Goal: Information Seeking & Learning: Learn about a topic

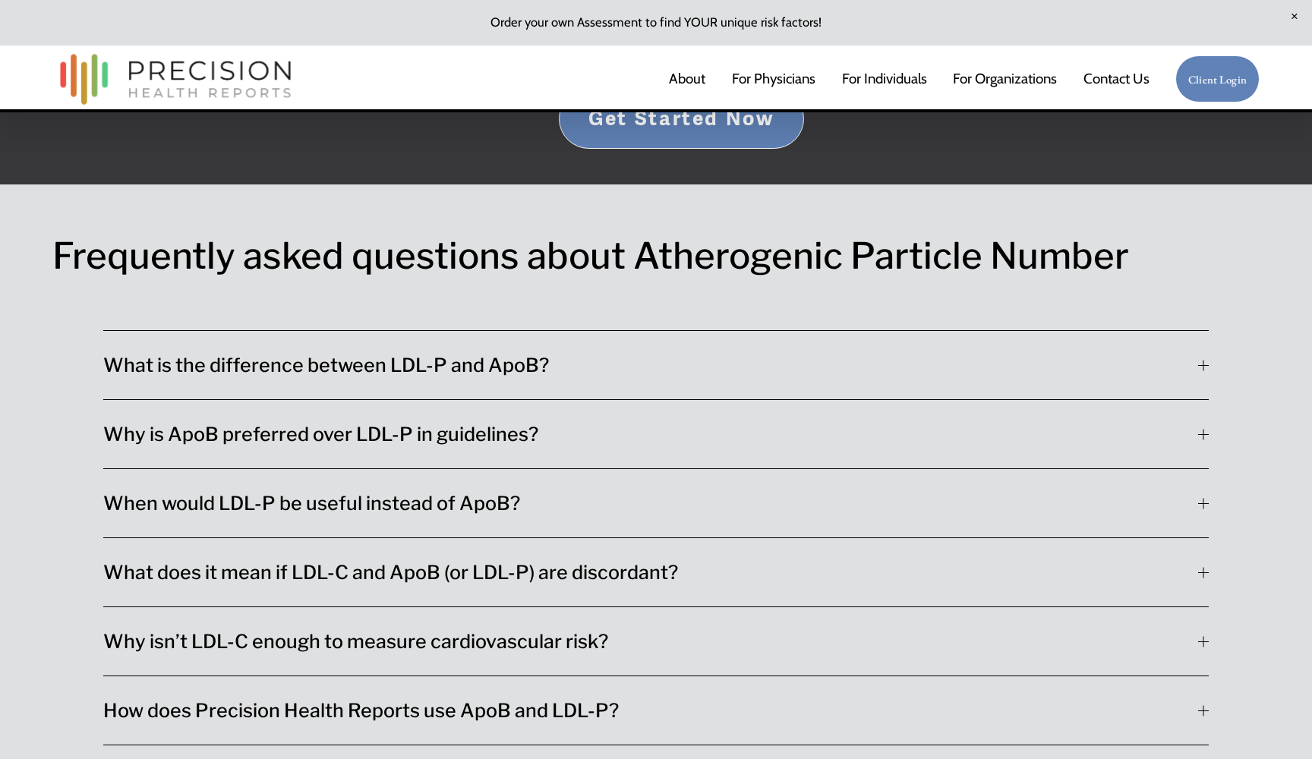
scroll to position [8380, 0]
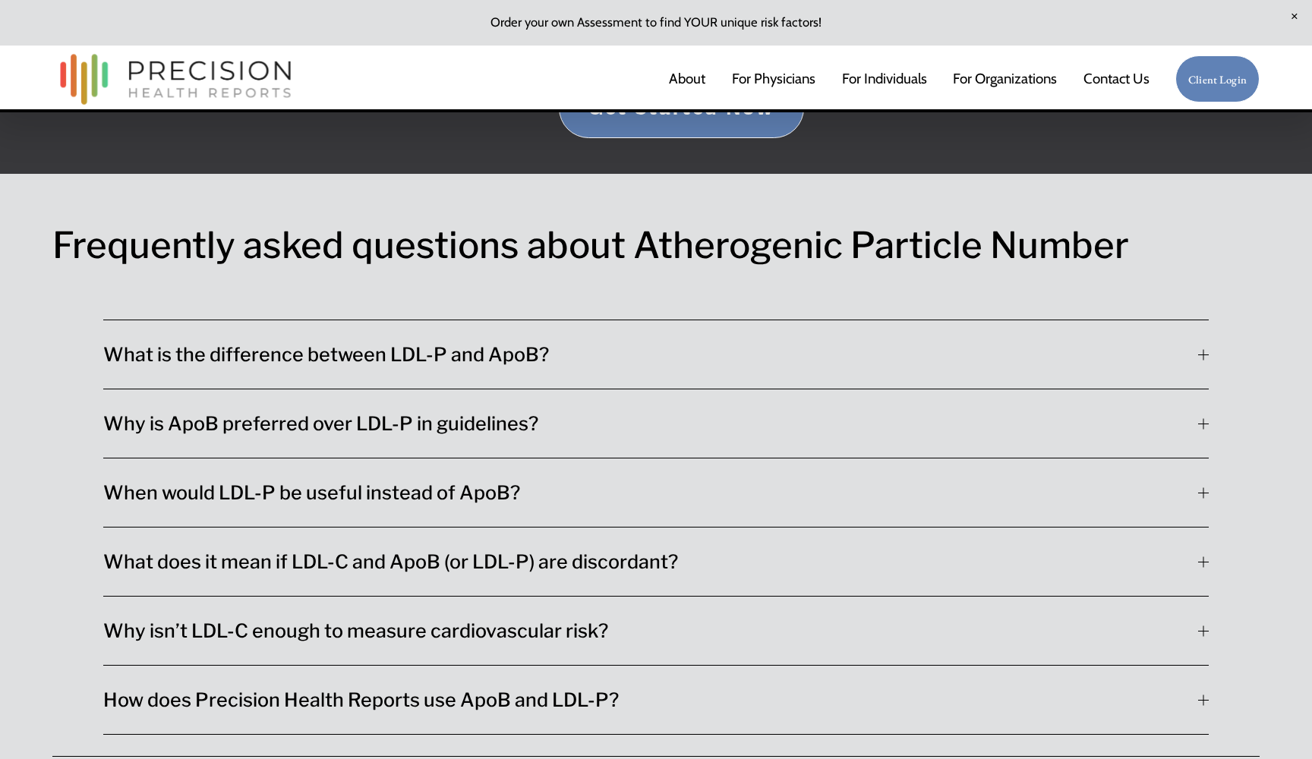
click at [1201, 349] on div at bounding box center [1203, 354] width 11 height 11
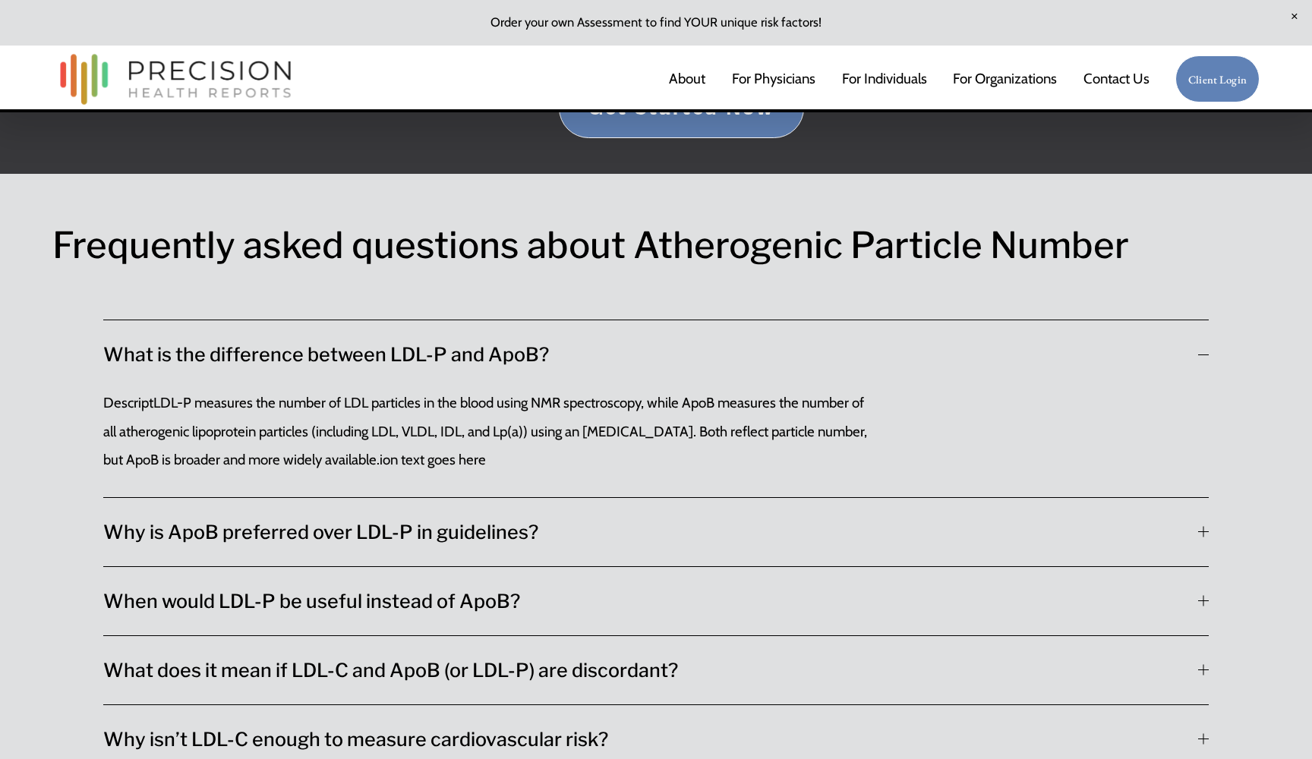
click at [1208, 320] on button "What is the difference between LDL-P and ApoB?" at bounding box center [656, 354] width 1106 height 68
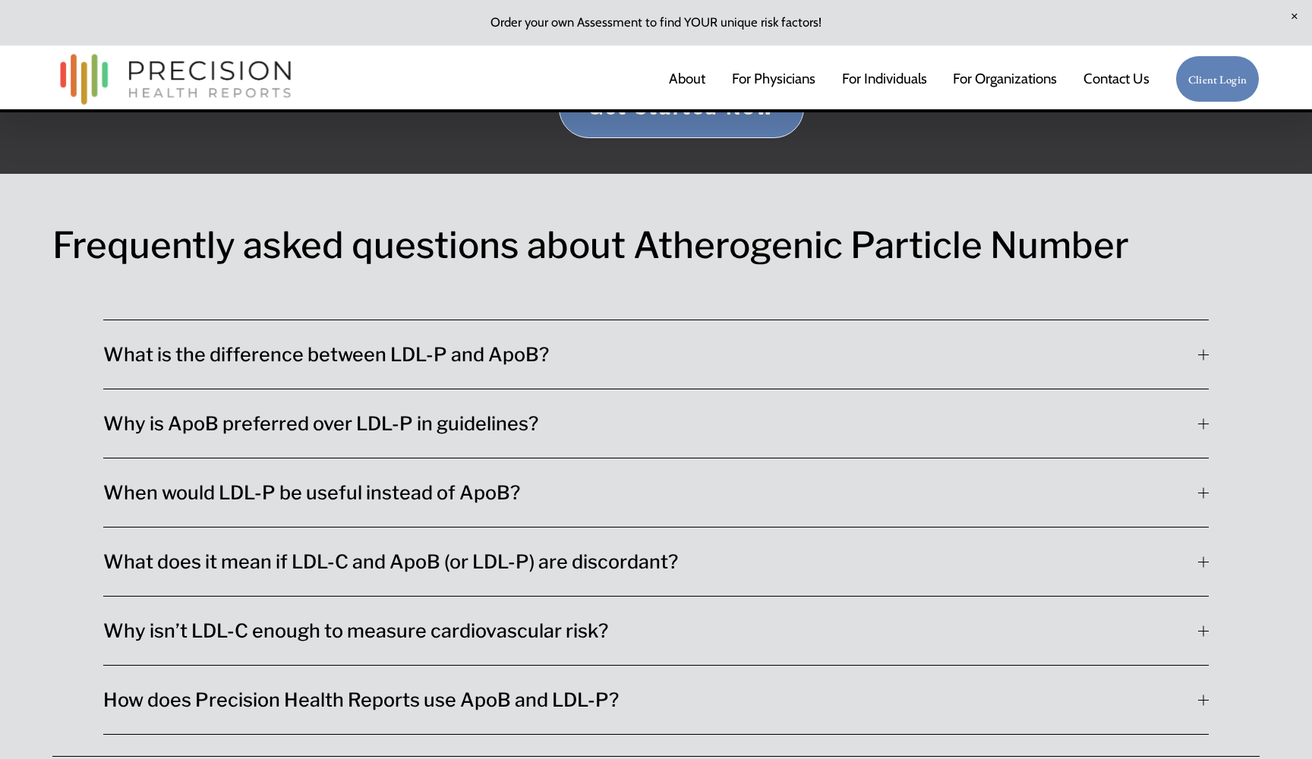
click at [1199, 418] on div at bounding box center [1203, 423] width 11 height 11
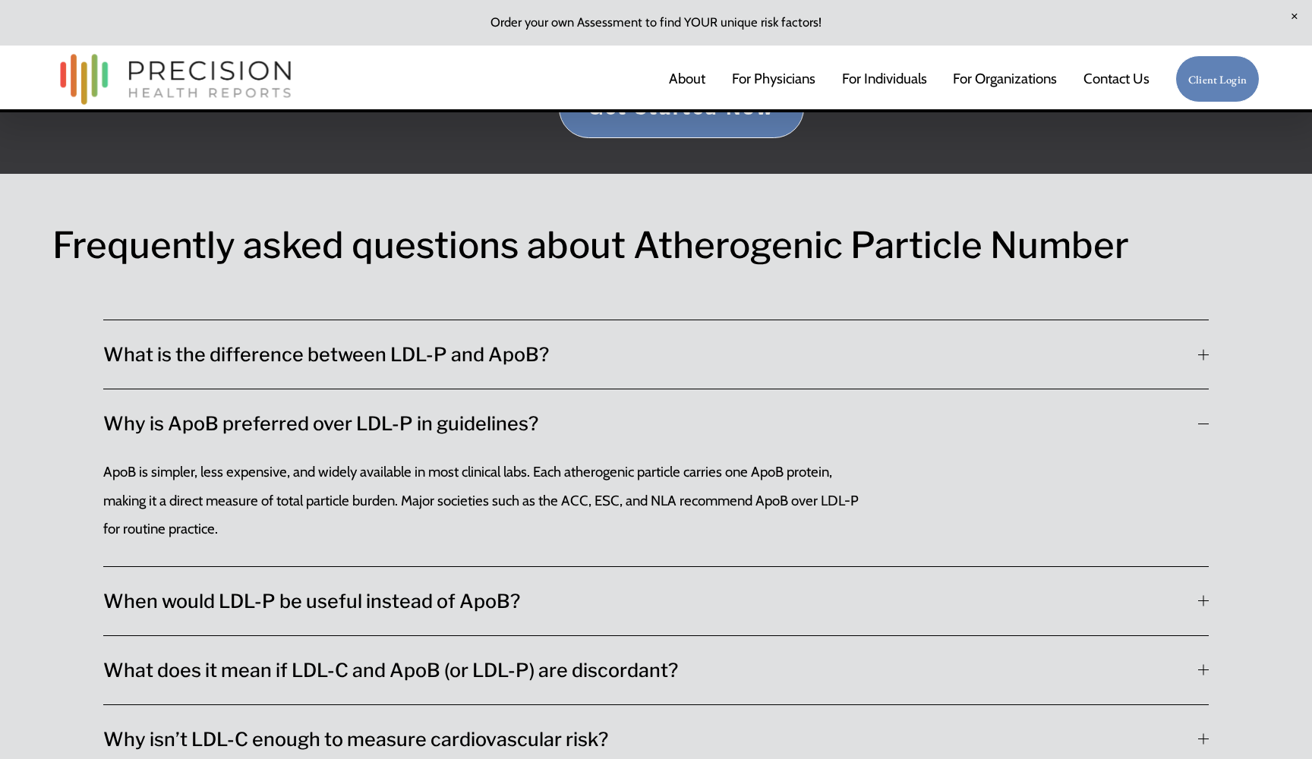
click at [1199, 418] on div at bounding box center [1203, 423] width 11 height 11
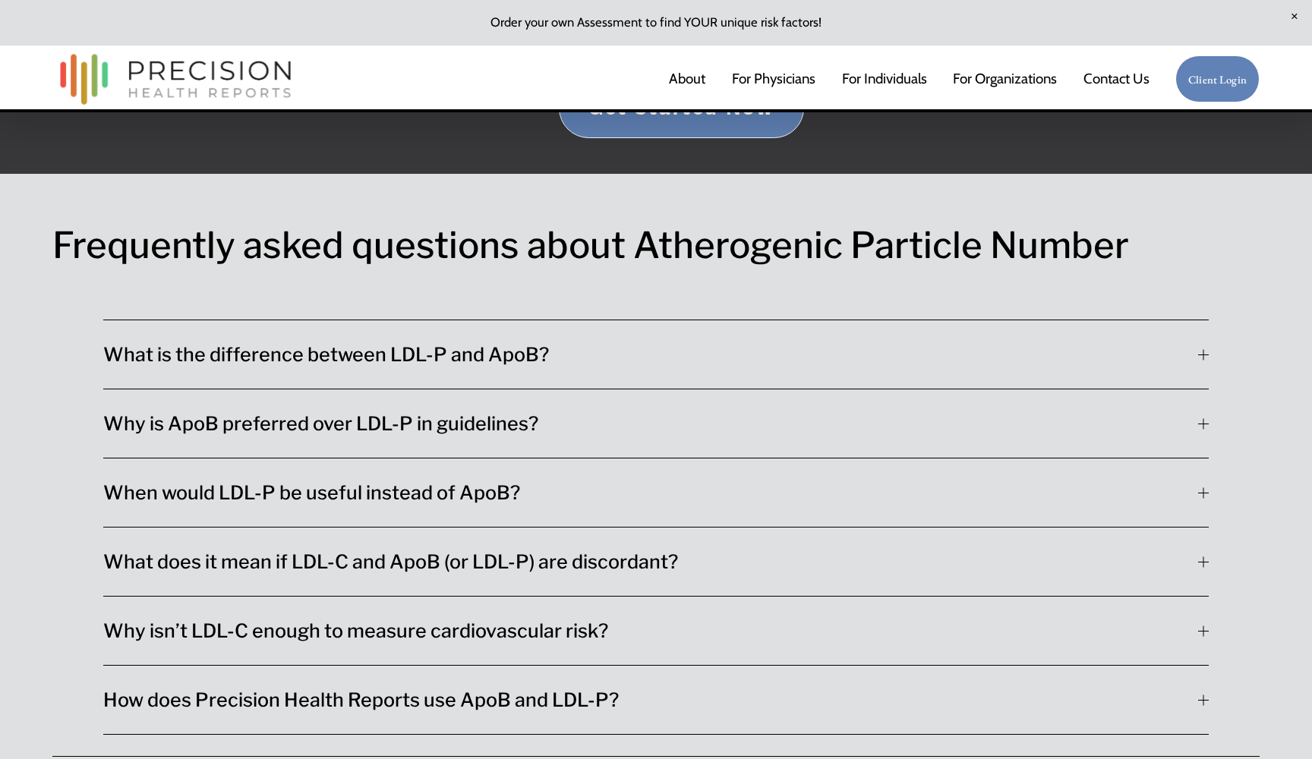
click at [1198, 481] on span "When would LDL-P be useful instead of ApoB?" at bounding box center [650, 492] width 1095 height 23
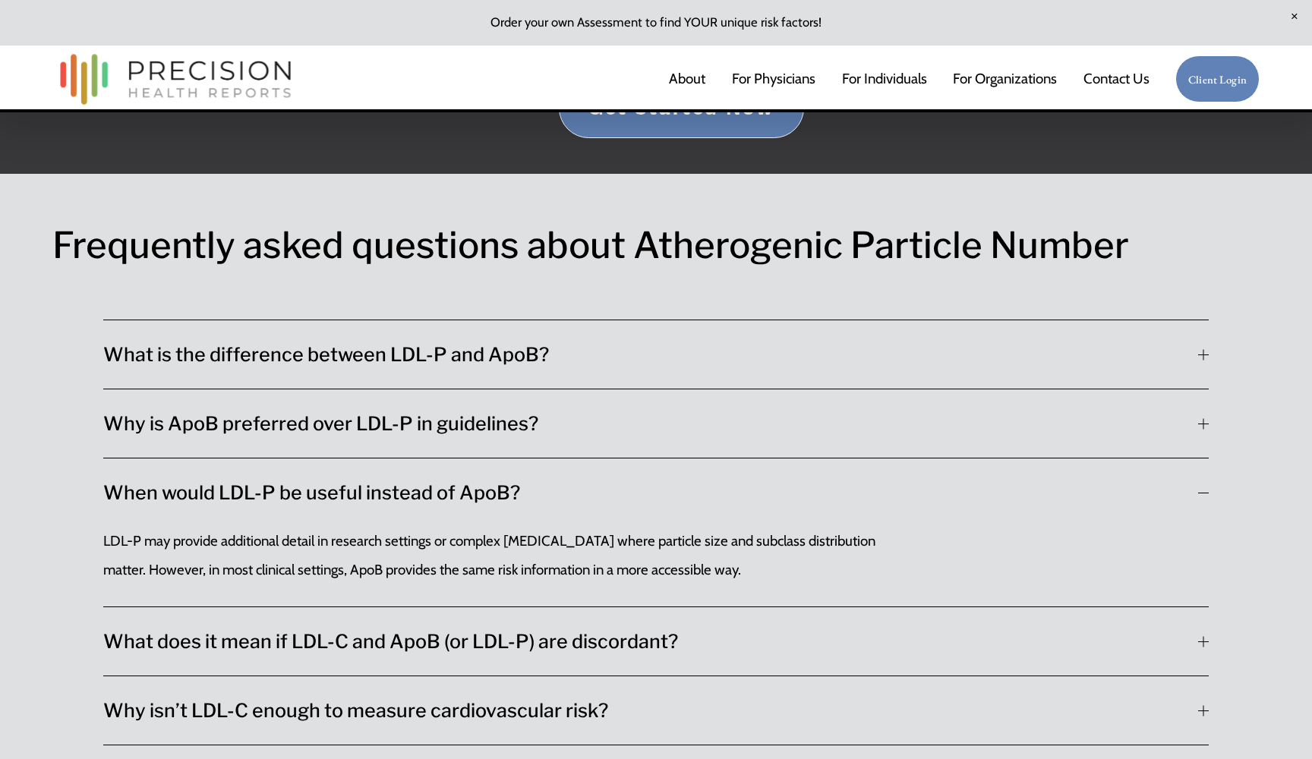
click at [1204, 488] on div at bounding box center [1203, 493] width 11 height 11
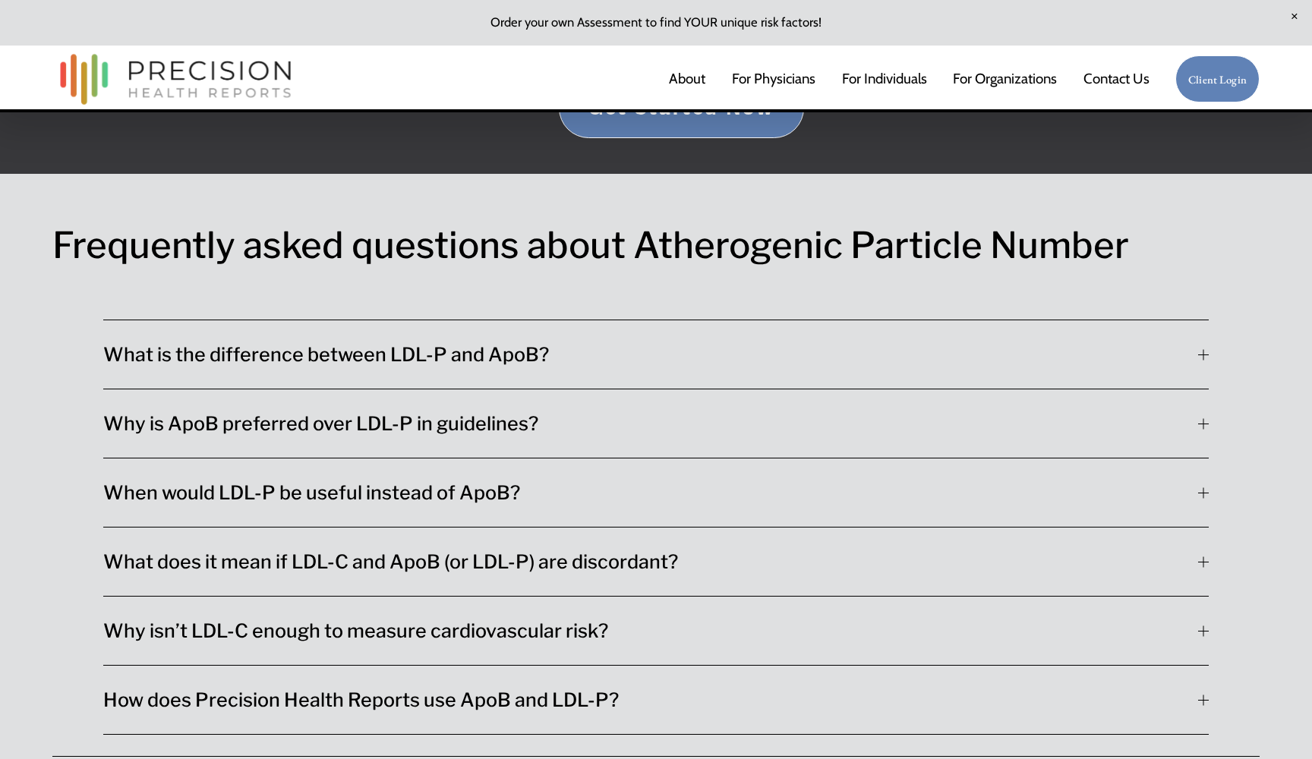
click at [1203, 562] on div at bounding box center [1203, 562] width 11 height 1
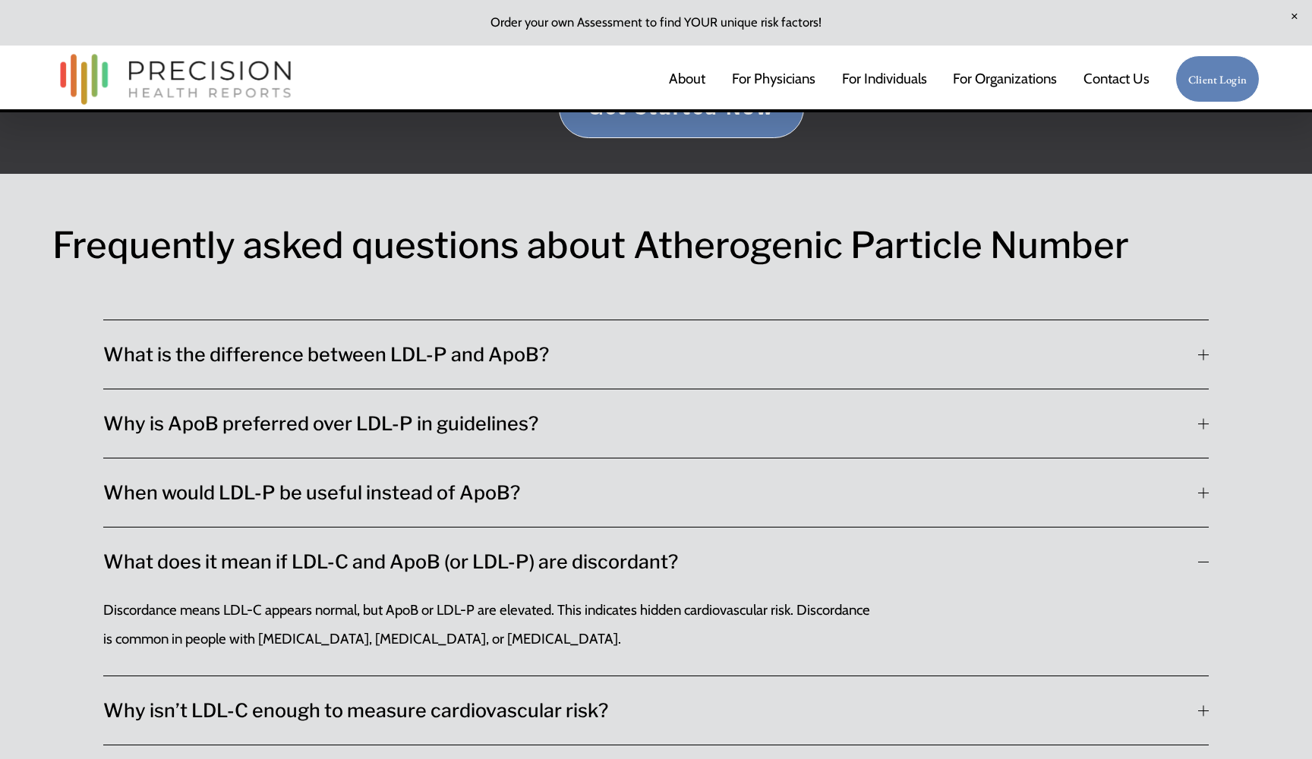
click at [1203, 562] on div at bounding box center [1203, 562] width 11 height 1
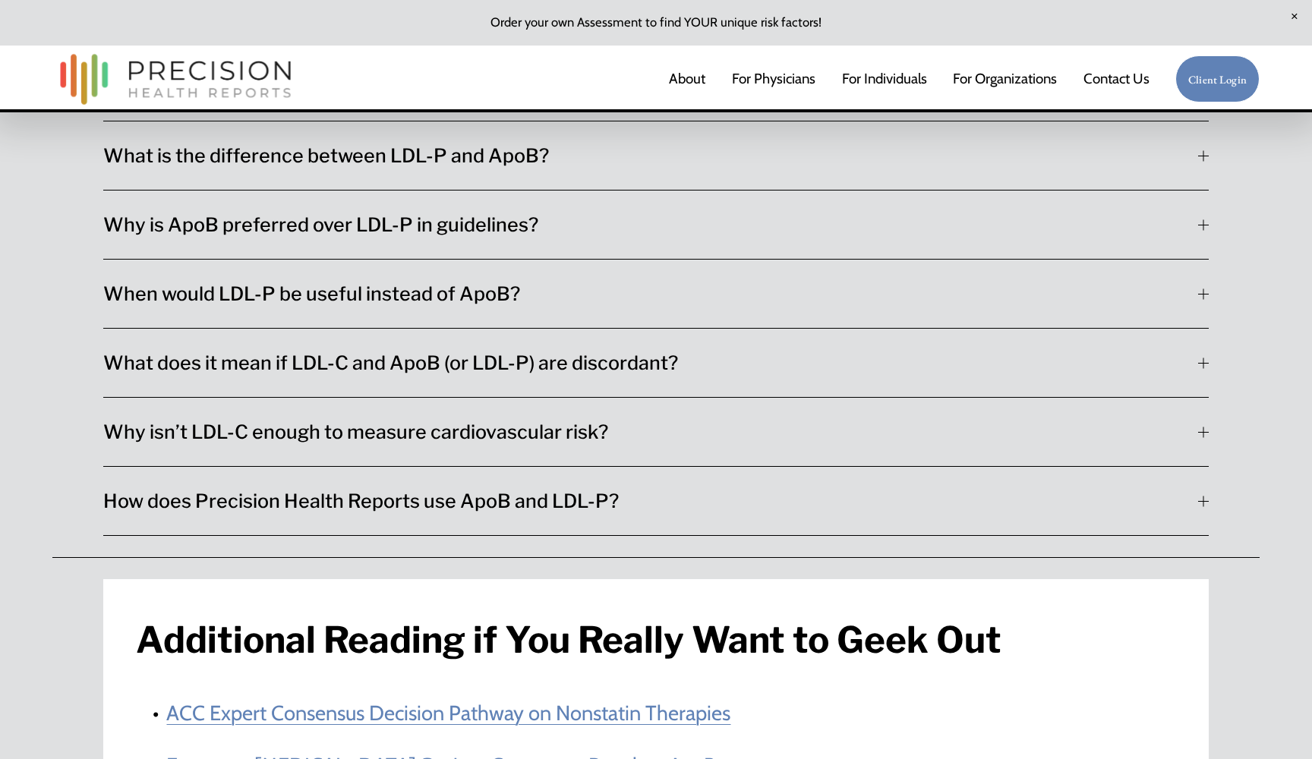
scroll to position [8581, 0]
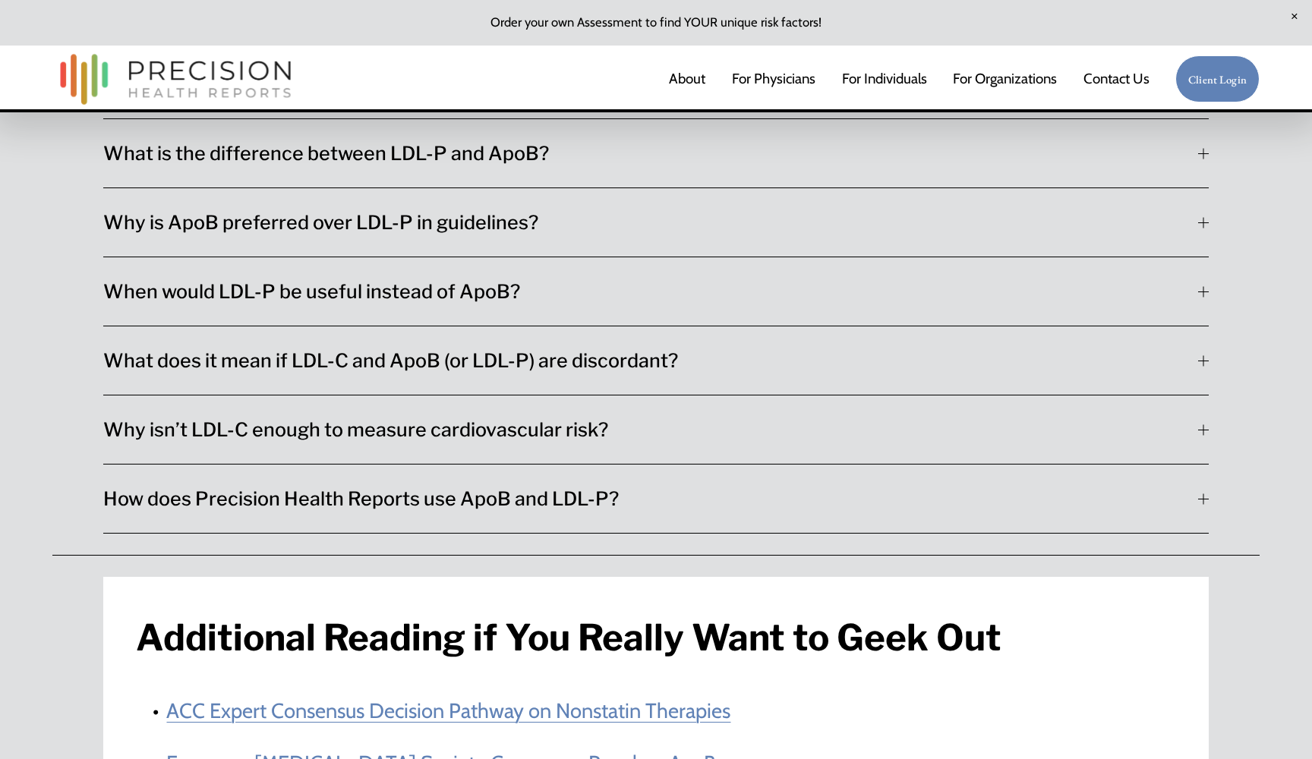
click at [1202, 499] on div at bounding box center [1203, 499] width 11 height 1
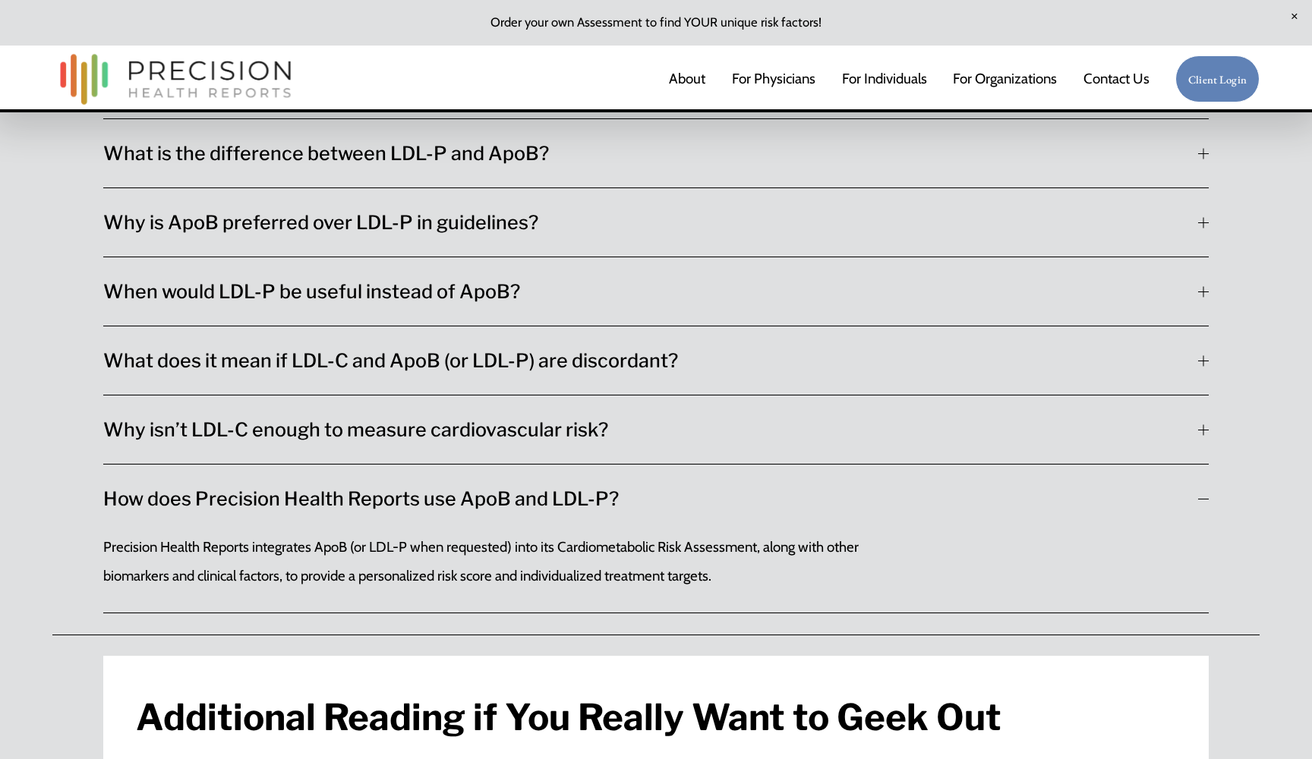
click at [1202, 499] on div at bounding box center [1203, 499] width 11 height 1
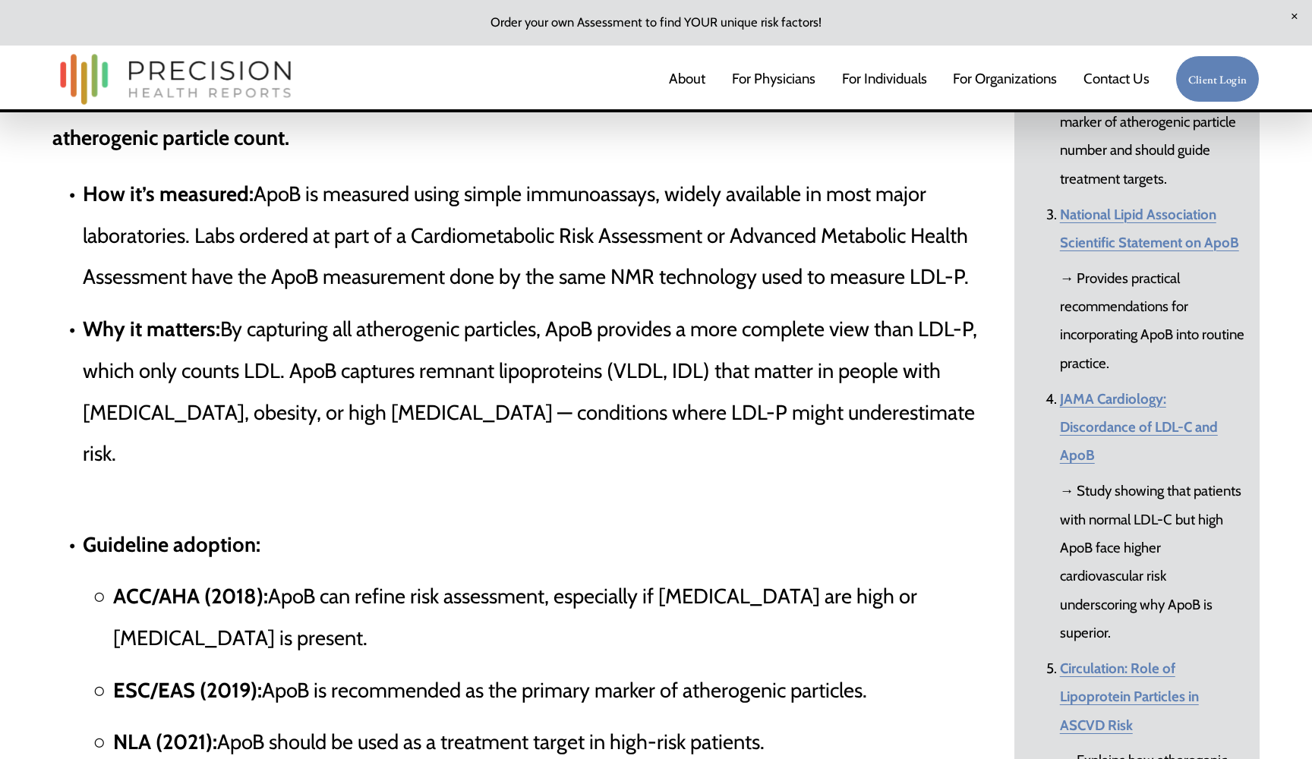
scroll to position [3211, 0]
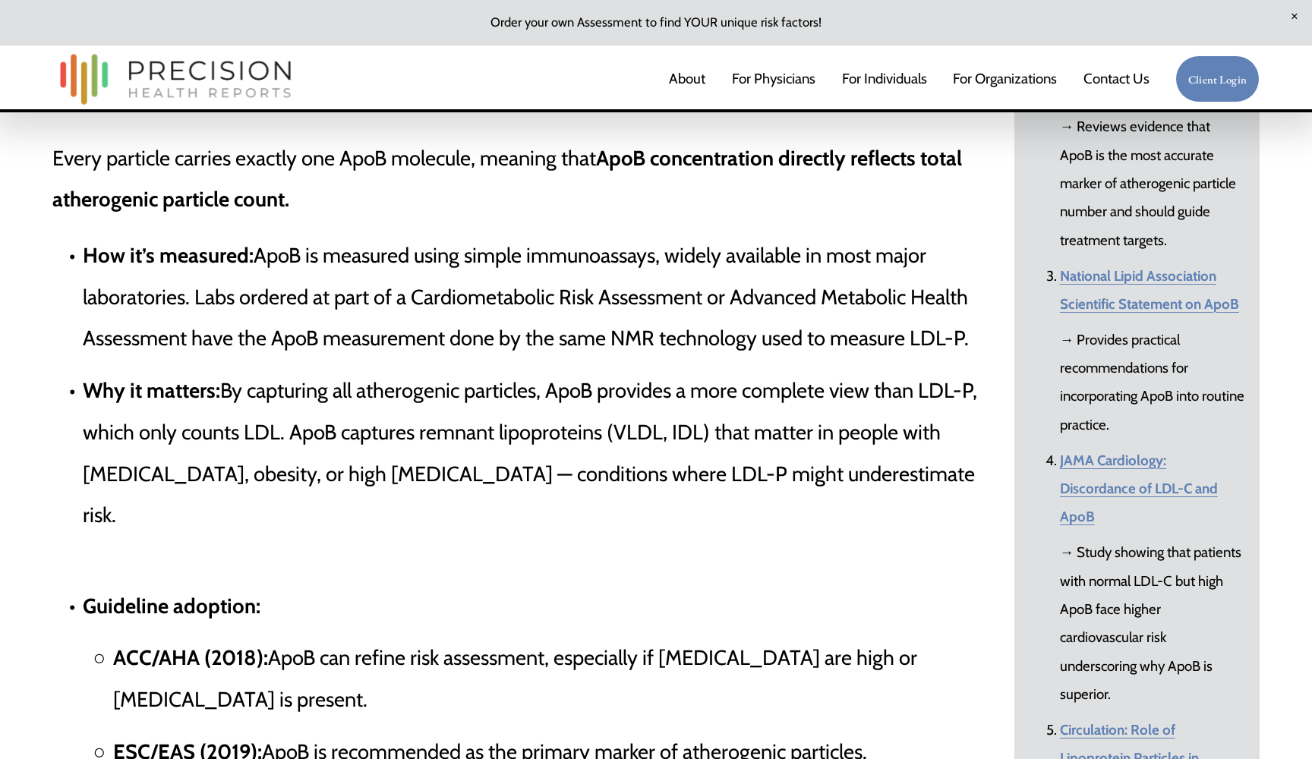
click at [902, 77] on link "For Individuals" at bounding box center [884, 79] width 85 height 31
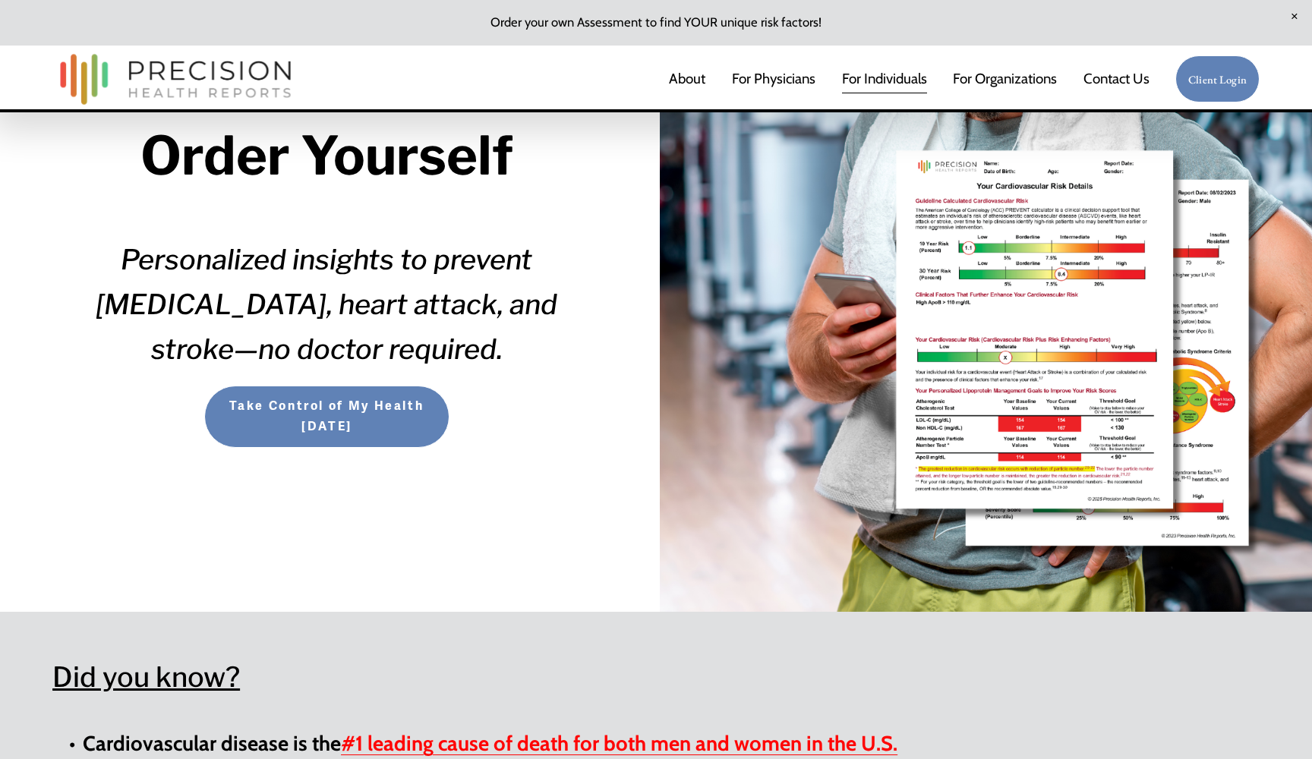
scroll to position [319, 0]
click at [387, 403] on span "Take Control of My Health [DATE]" at bounding box center [326, 416] width 214 height 41
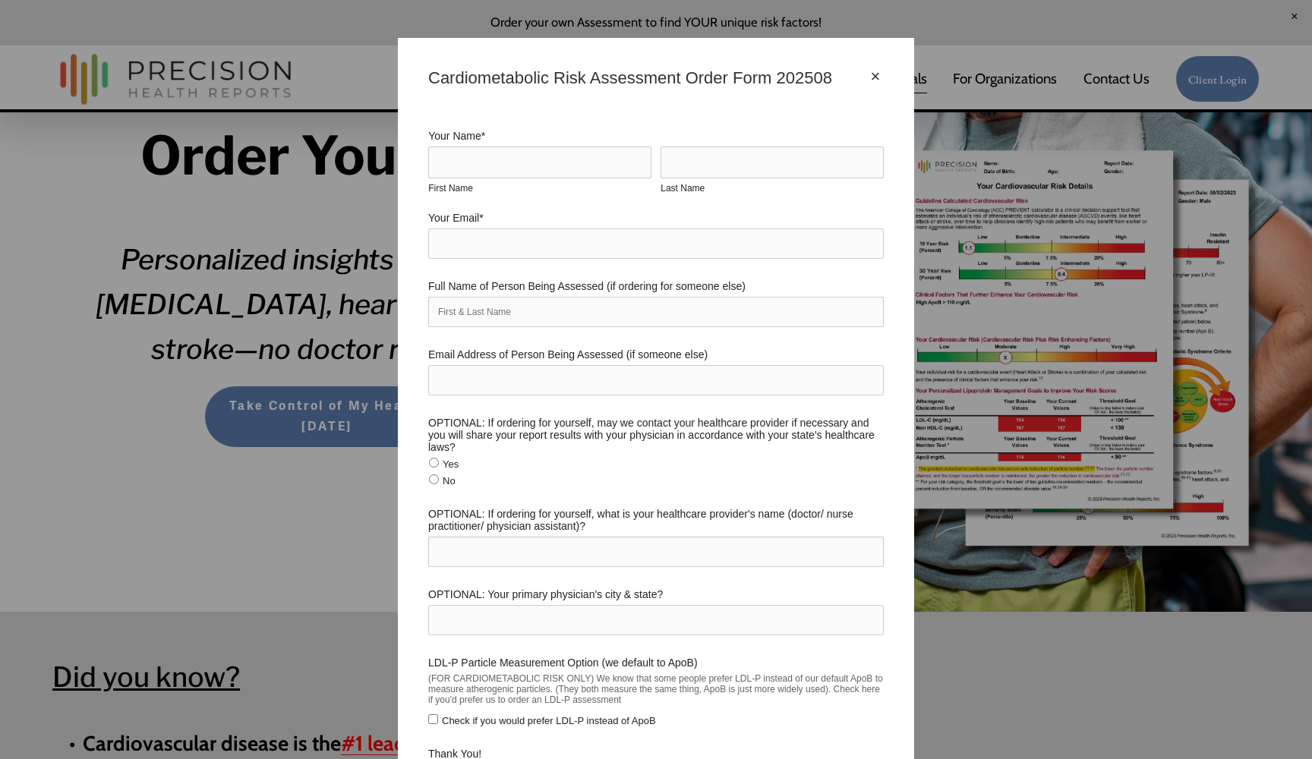
scroll to position [0, 0]
click at [874, 74] on div "×" at bounding box center [875, 76] width 17 height 17
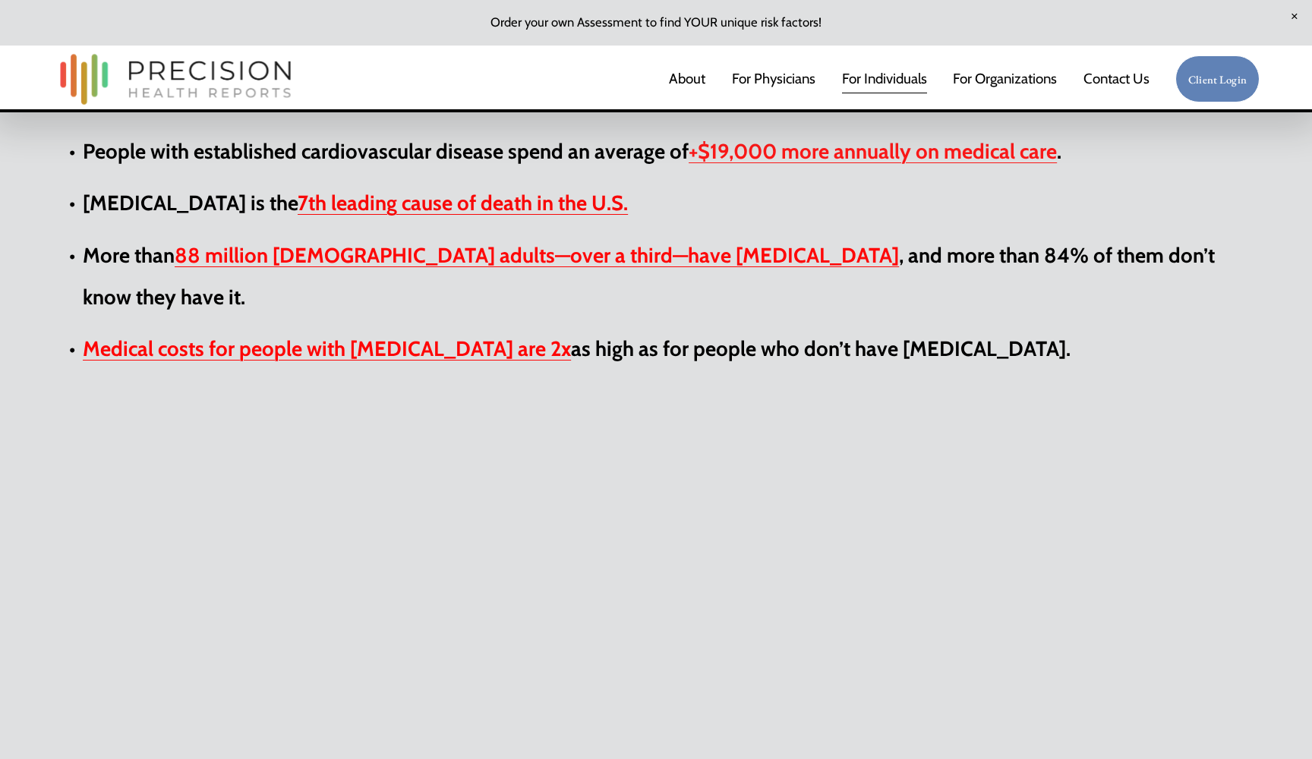
scroll to position [964, 0]
